Goal: Navigation & Orientation: Find specific page/section

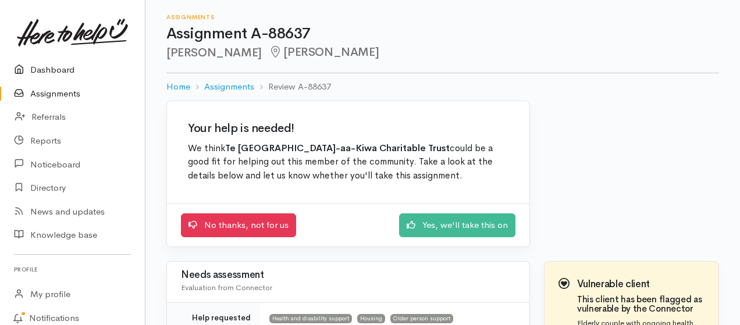
scroll to position [155, 0]
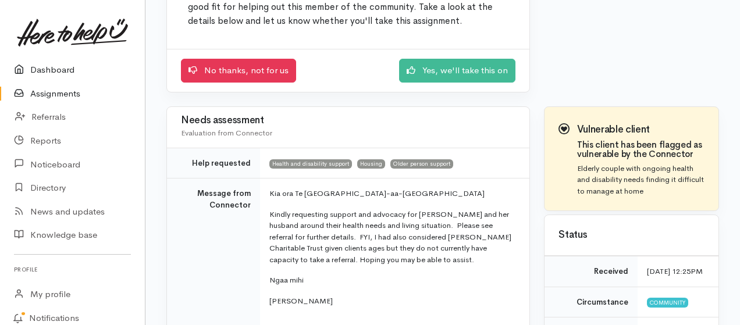
click at [66, 68] on link "Dashboard" at bounding box center [72, 70] width 145 height 24
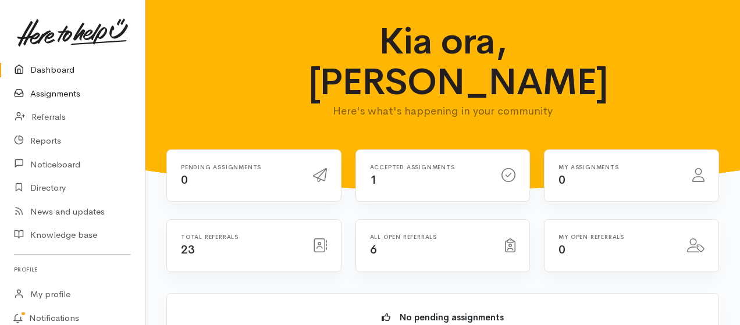
click at [42, 93] on link "Assignments" at bounding box center [72, 94] width 145 height 24
